Goal: Task Accomplishment & Management: Manage account settings

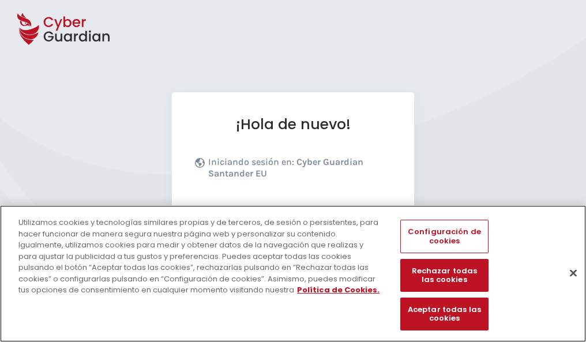
scroll to position [141, 0]
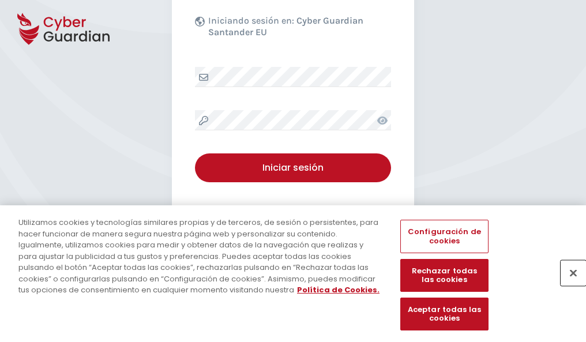
click at [567, 285] on button "Cerrar" at bounding box center [572, 272] width 25 height 25
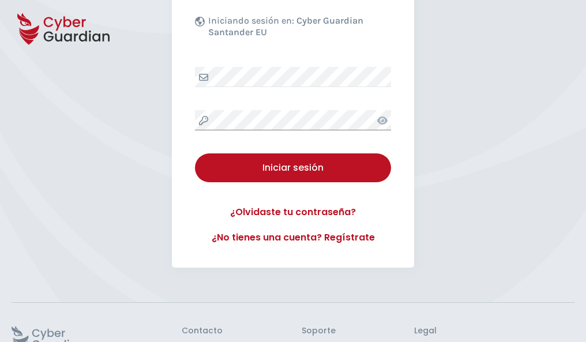
scroll to position [224, 0]
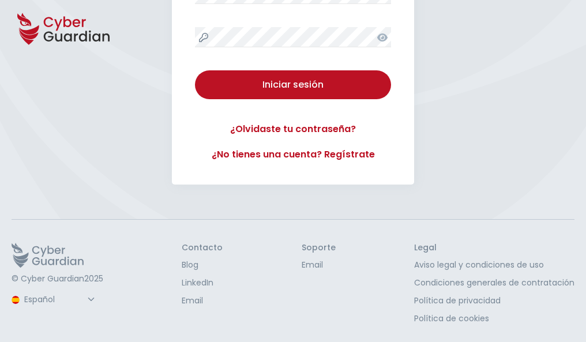
click at [195, 70] on button "Iniciar sesión" at bounding box center [293, 84] width 196 height 29
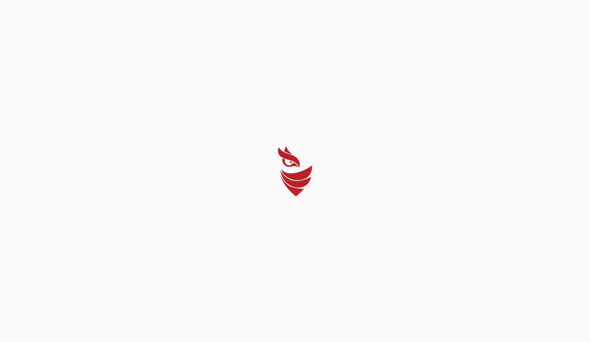
select select "English"
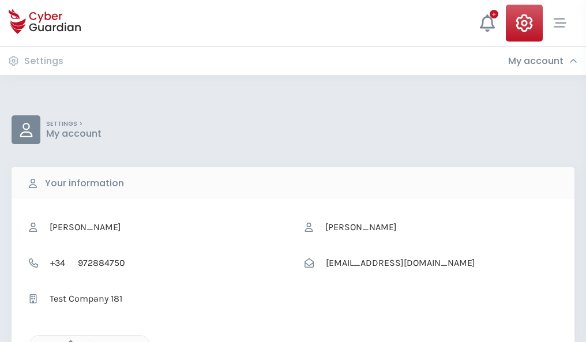
click at [67, 341] on icon "button" at bounding box center [68, 345] width 10 height 10
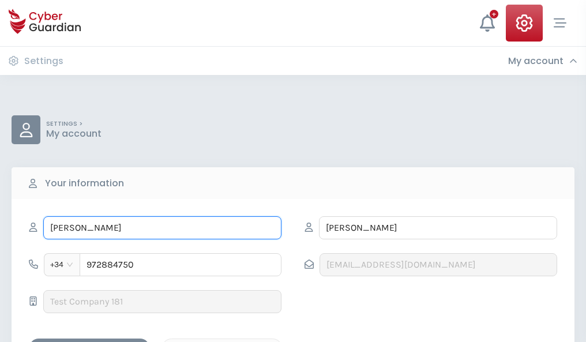
click at [162, 228] on input "ANSELMA" at bounding box center [162, 227] width 238 height 23
type input "A"
type input "Manola"
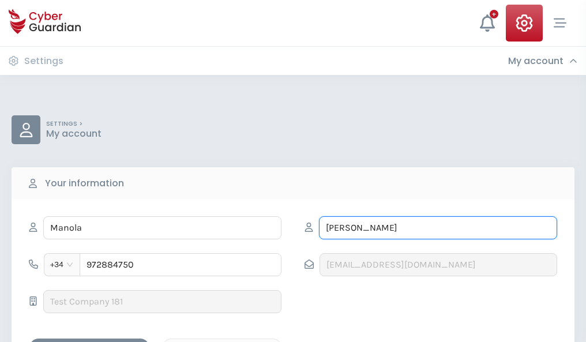
click at [437, 228] on input "MURILLO" at bounding box center [438, 227] width 238 height 23
type input "M"
type input "Talavera"
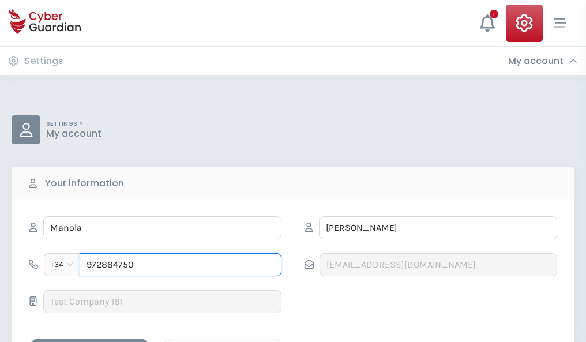
click at [180, 265] on input "972884750" at bounding box center [181, 264] width 202 height 23
type input "9"
type input "651051657"
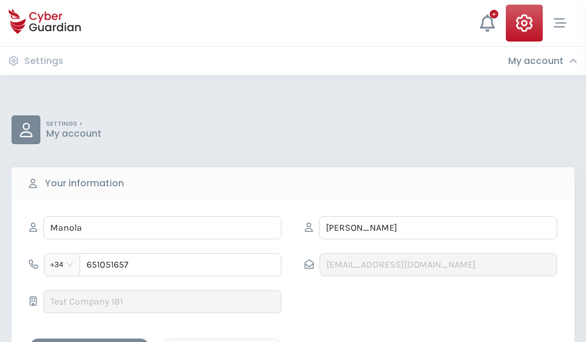
click at [89, 341] on div "Save changes" at bounding box center [89, 348] width 104 height 14
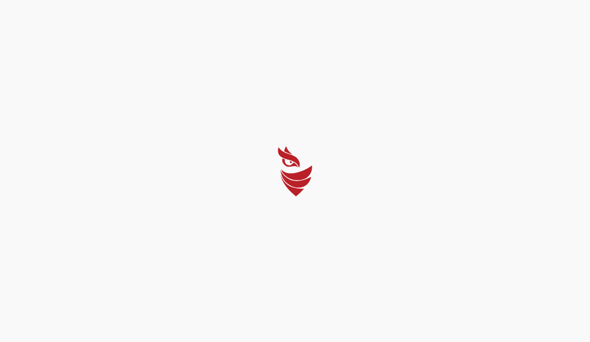
select select "English"
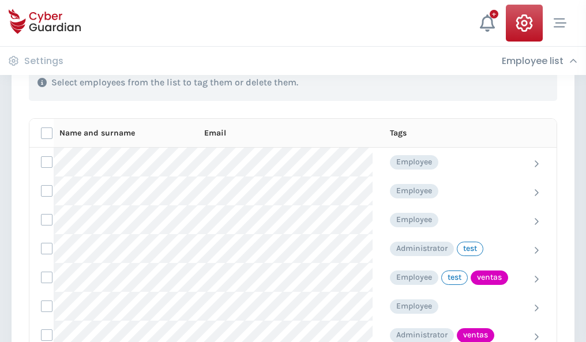
scroll to position [522, 0]
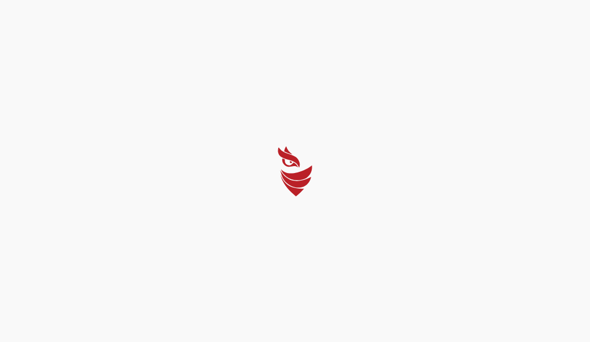
select select "English"
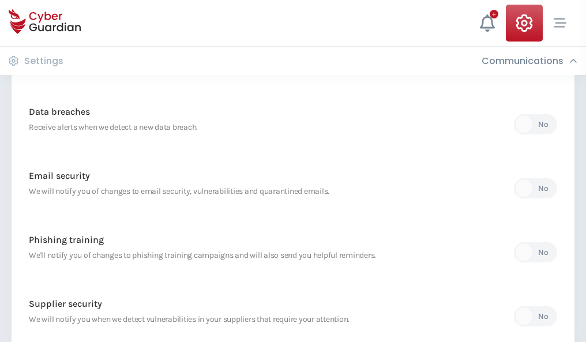
scroll to position [607, 0]
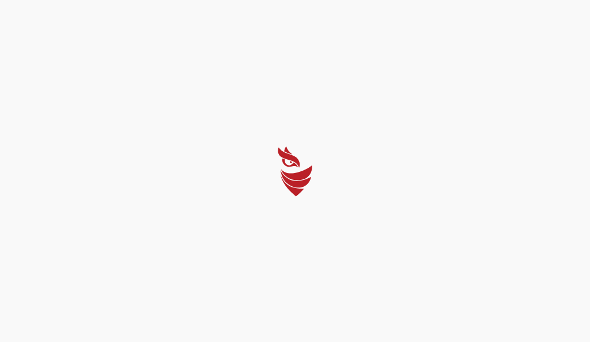
select select "English"
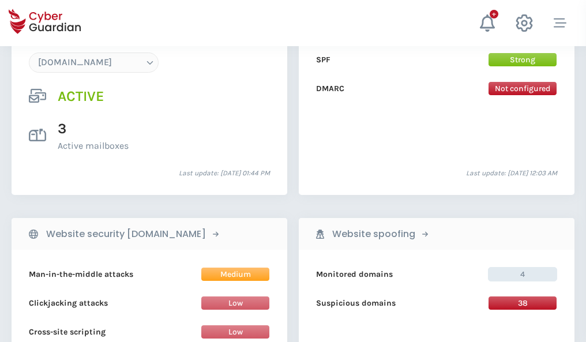
scroll to position [1228, 0]
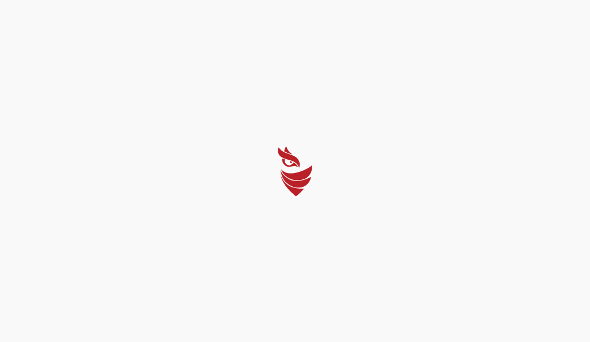
select select "English"
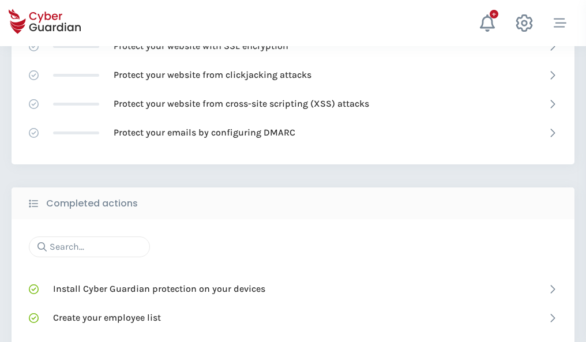
scroll to position [768, 0]
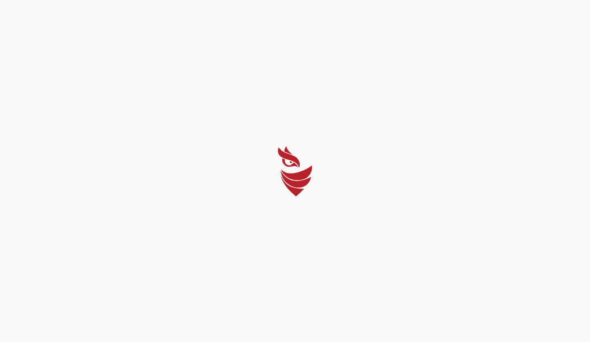
select select "English"
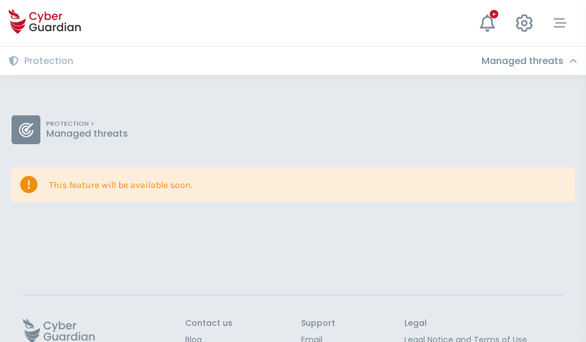
scroll to position [75, 0]
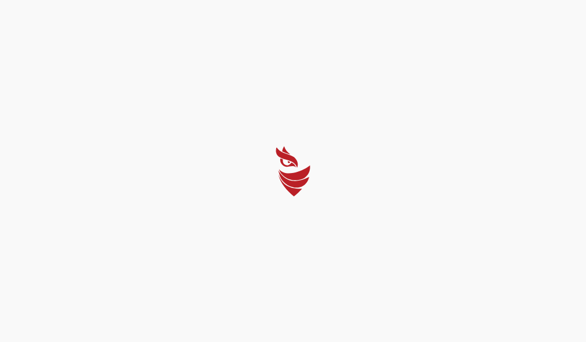
select select "English"
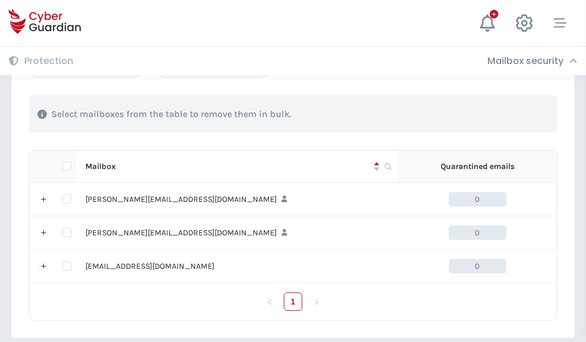
scroll to position [534, 0]
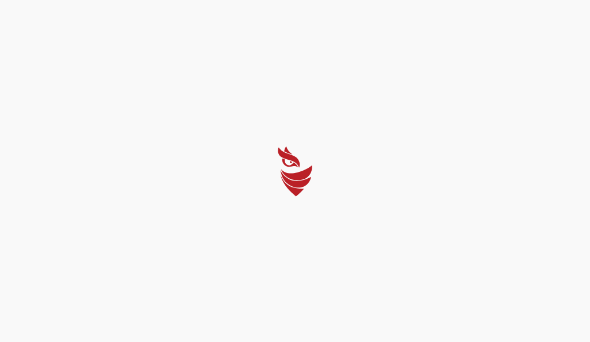
select select "English"
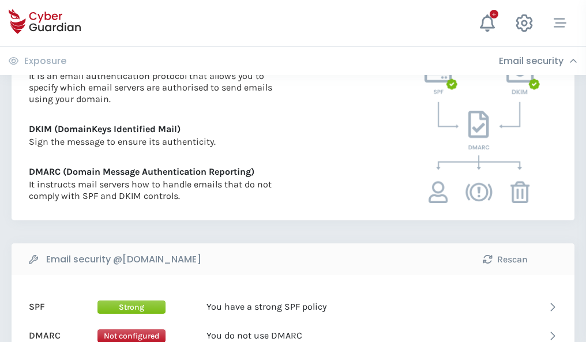
scroll to position [622, 0]
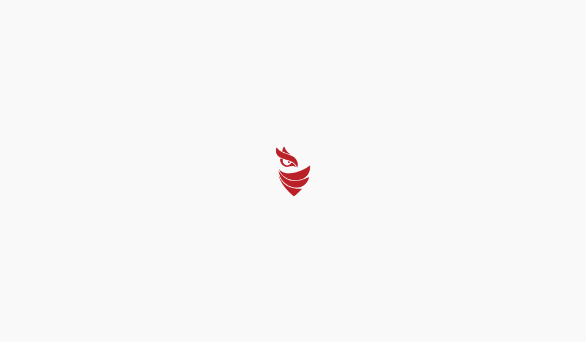
select select "English"
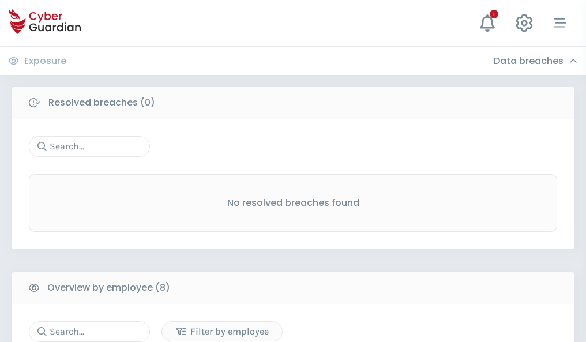
scroll to position [982, 0]
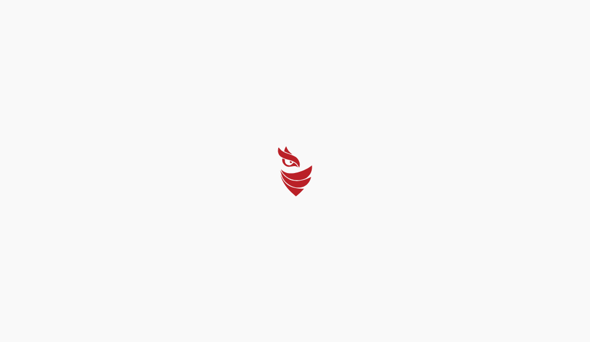
select select "English"
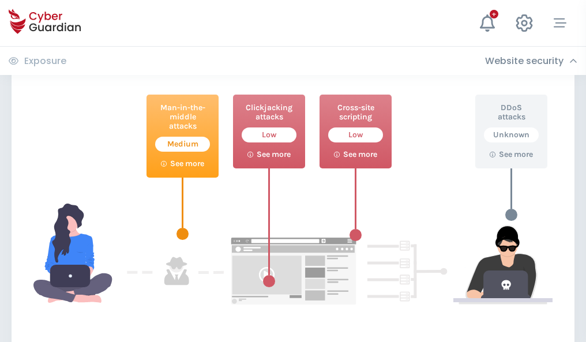
scroll to position [628, 0]
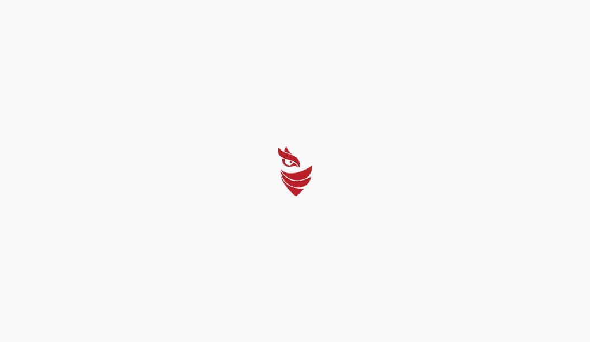
select select "English"
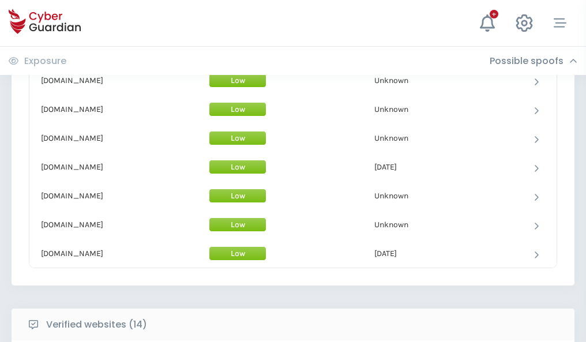
scroll to position [1124, 0]
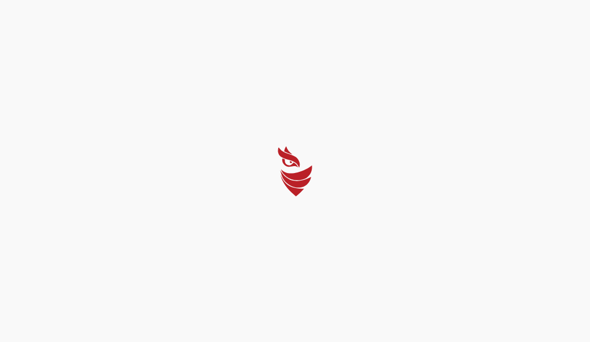
select select "English"
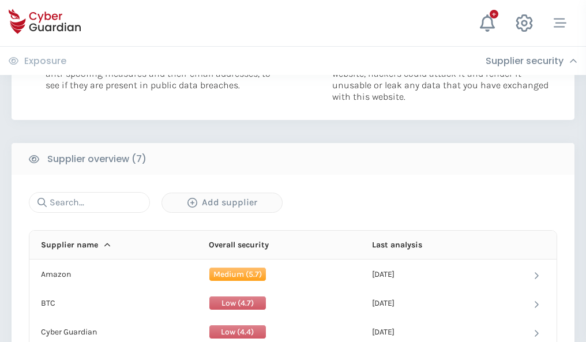
scroll to position [746, 0]
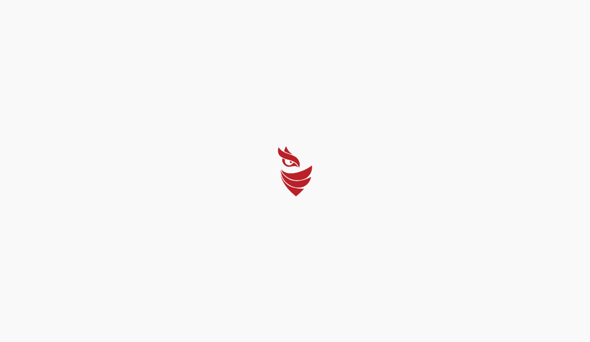
select select "English"
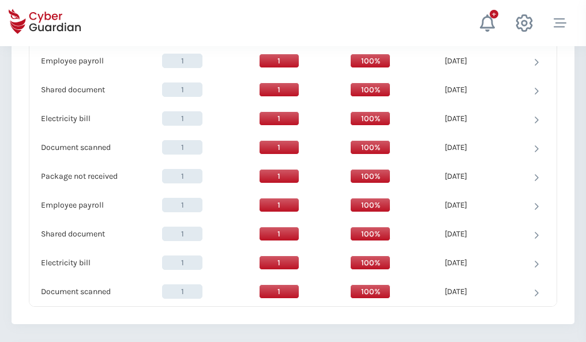
scroll to position [1181, 0]
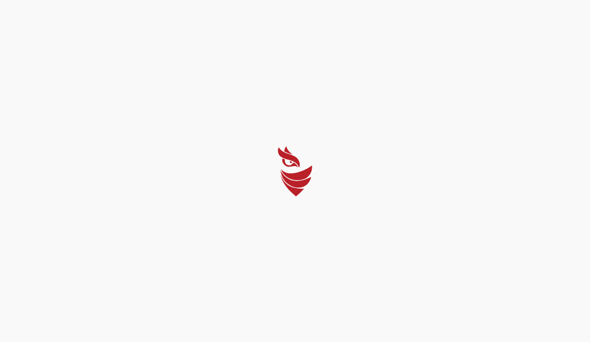
select select "English"
